Goal: Transaction & Acquisition: Purchase product/service

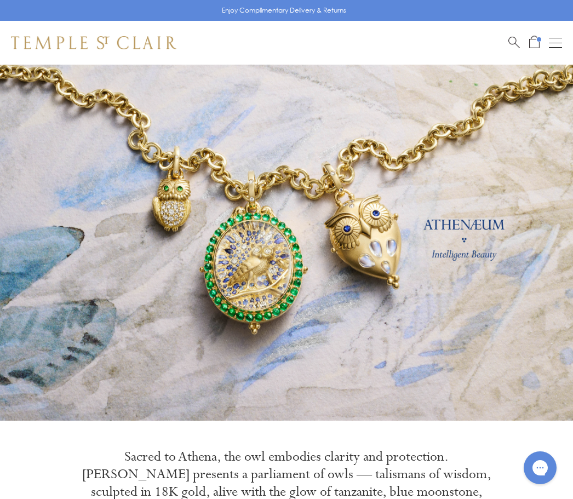
click at [509, 50] on div "Shop Shop Categories Amulets Pendants & Charms Lockets Chains & Leather Cords E…" at bounding box center [286, 43] width 573 height 44
click at [503, 43] on div "Shop Shop Categories Amulets Pendants & Charms Lockets Chains & Leather Cords E…" at bounding box center [286, 43] width 573 height 44
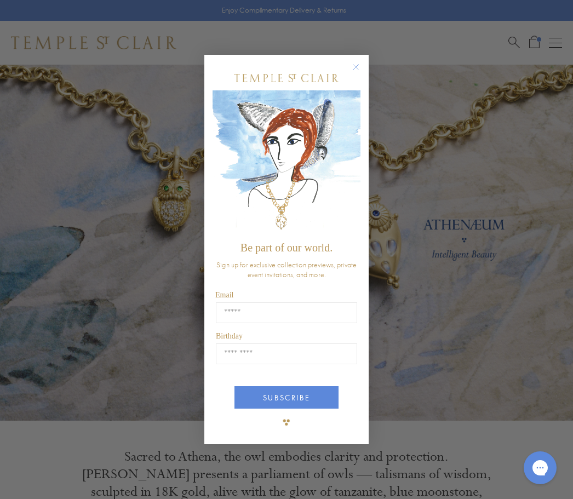
click at [507, 41] on div "Close dialog Be part of our world. Sign up for exclusive collection previews, p…" at bounding box center [286, 249] width 573 height 499
click at [362, 77] on button "Close dialog" at bounding box center [361, 73] width 14 height 14
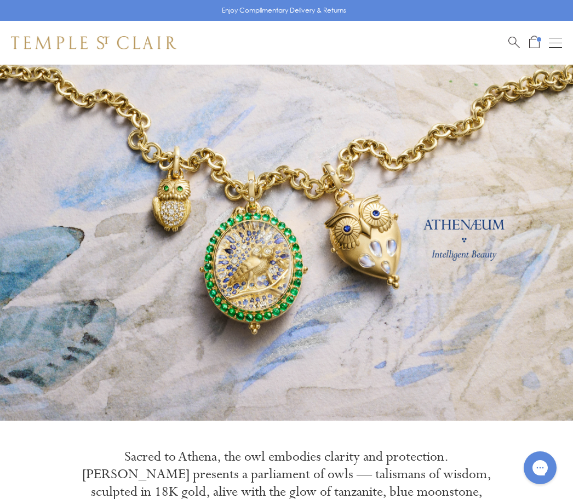
click at [514, 37] on span "Search" at bounding box center [514, 42] width 12 height 12
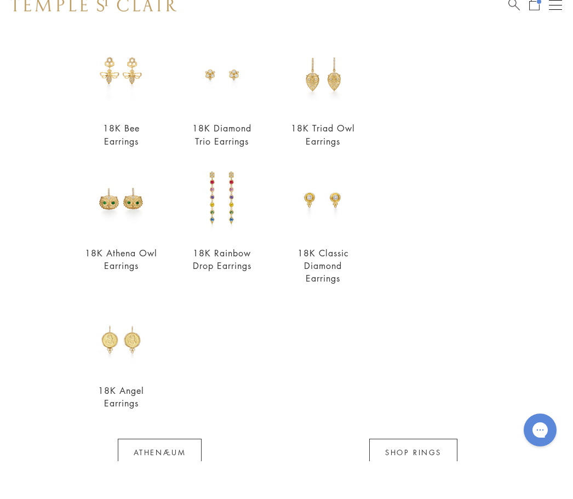
scroll to position [670, 0]
type input "********"
click at [114, 239] on img at bounding box center [120, 236] width 73 height 73
